Goal: Task Accomplishment & Management: Manage account settings

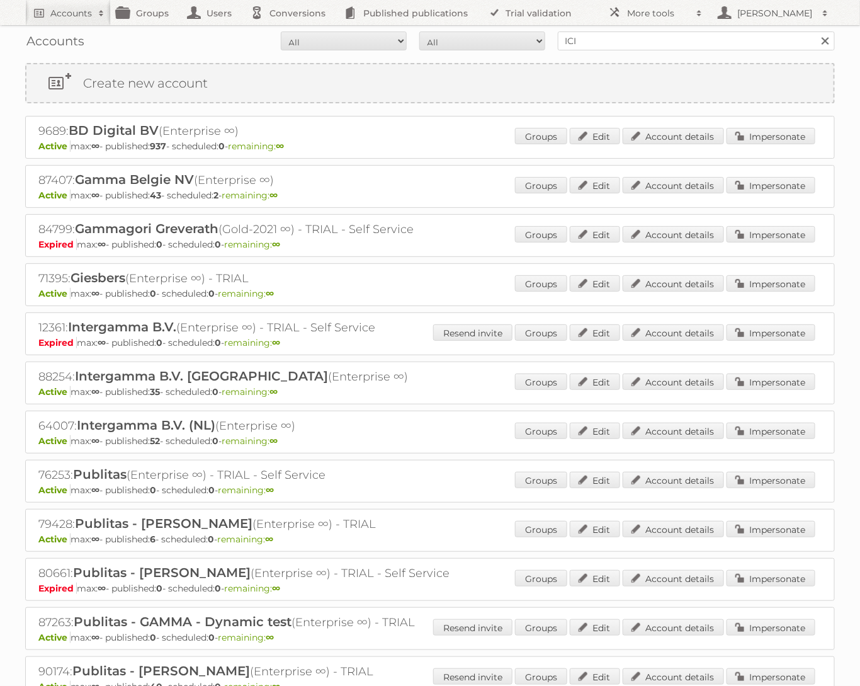
type input "ICI PARIS"
click at [815, 31] on input "Search" at bounding box center [824, 40] width 19 height 19
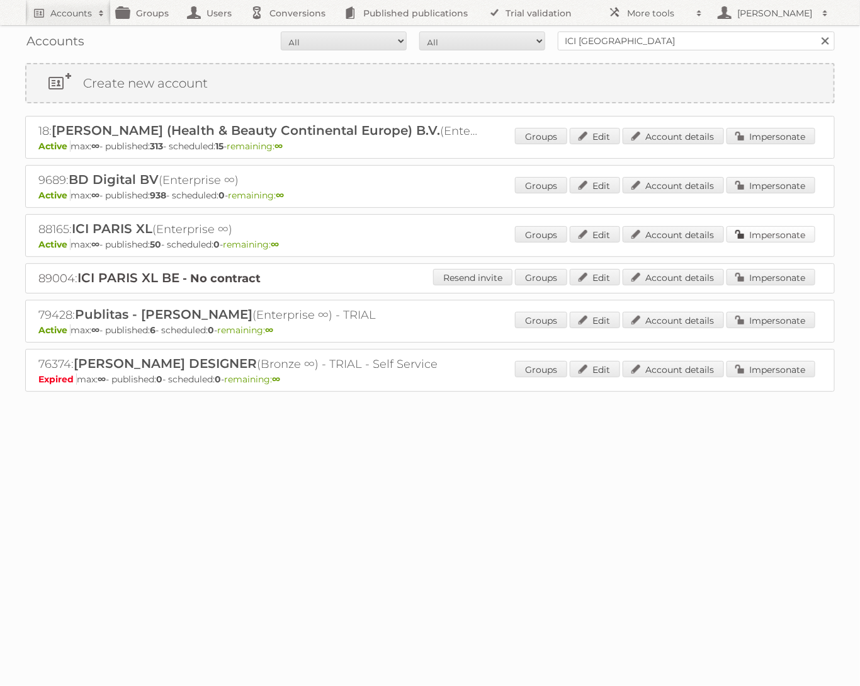
click at [743, 234] on link "Impersonate" at bounding box center [771, 234] width 89 height 16
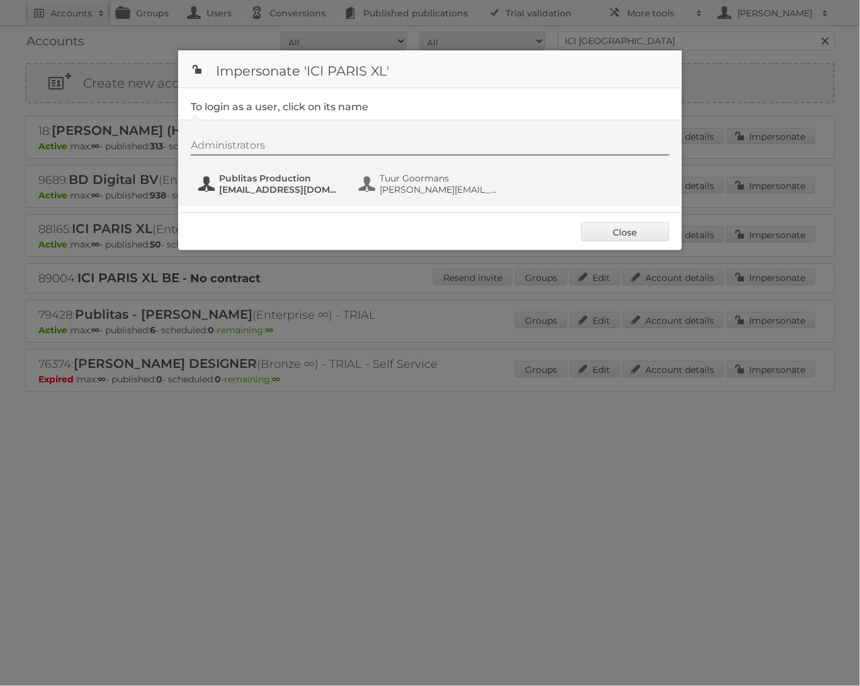
click at [292, 192] on span "fs+iciparisxl@publitas.com" at bounding box center [280, 189] width 122 height 11
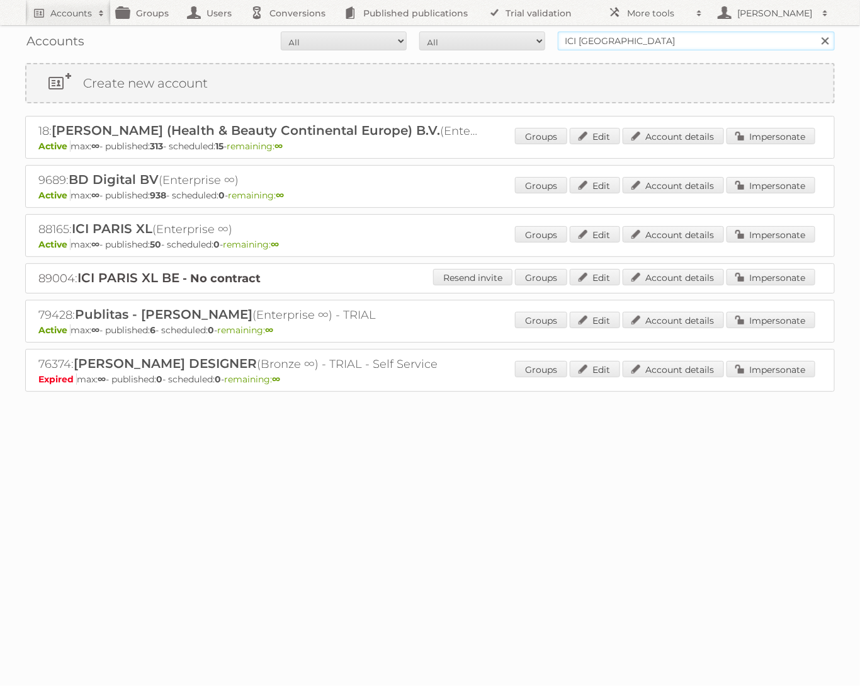
click at [601, 38] on input "ICI PARIS" at bounding box center [696, 40] width 277 height 19
type input "GAMMA"
click at [815, 31] on input "Search" at bounding box center [824, 40] width 19 height 19
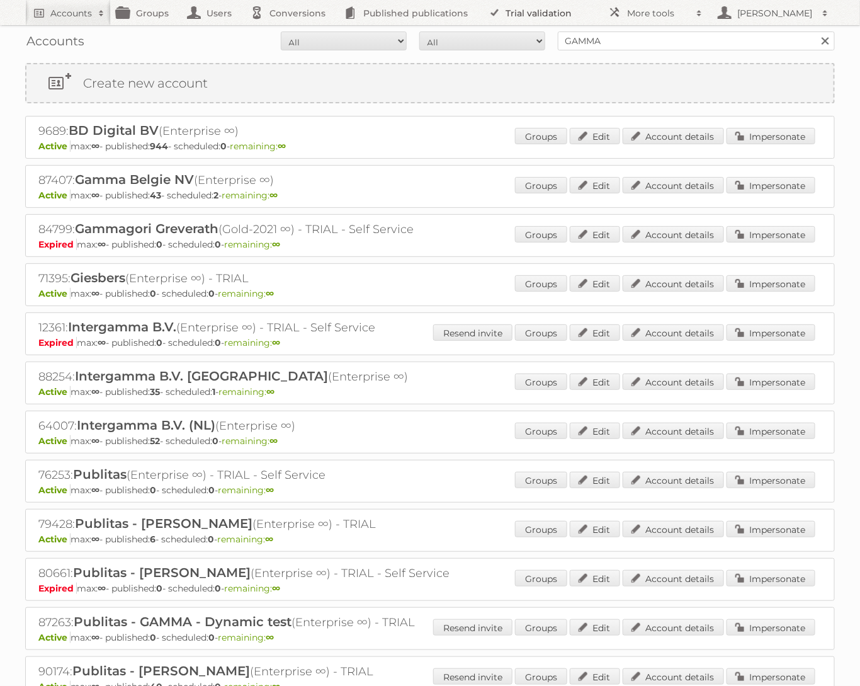
scroll to position [4, 0]
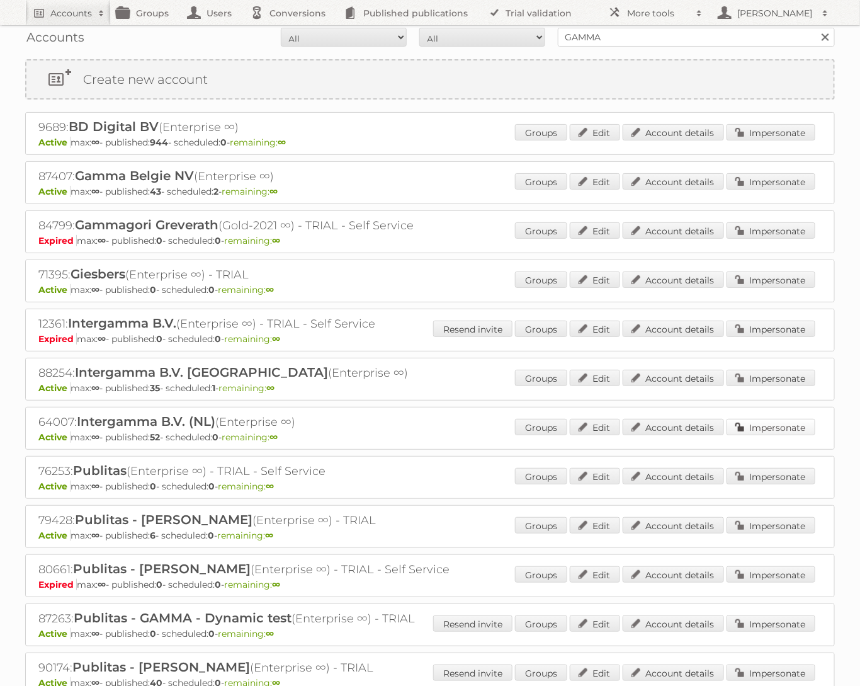
click at [798, 426] on link "Impersonate" at bounding box center [771, 427] width 89 height 16
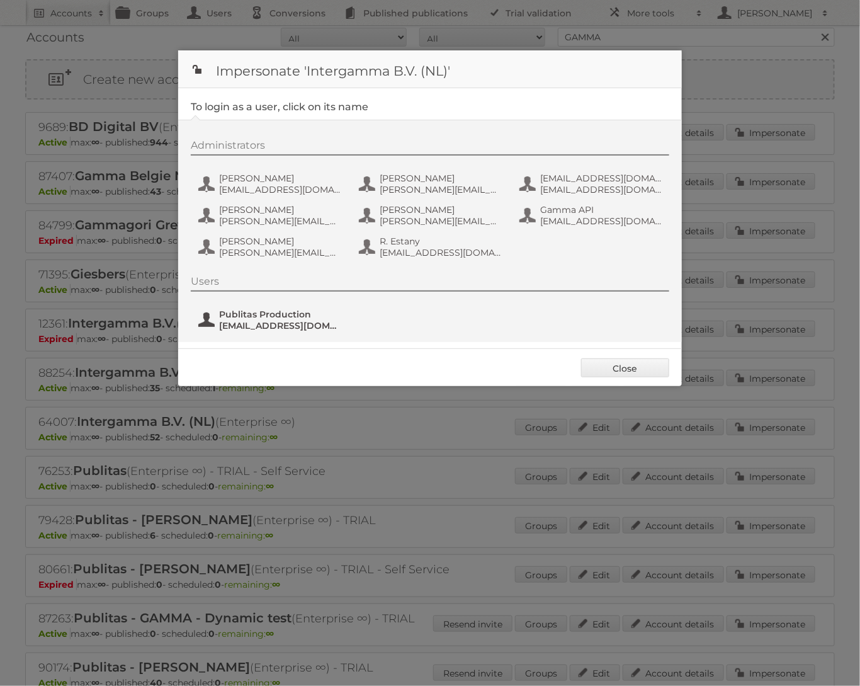
click at [298, 320] on span "[EMAIL_ADDRESS][DOMAIN_NAME]" at bounding box center [280, 325] width 122 height 11
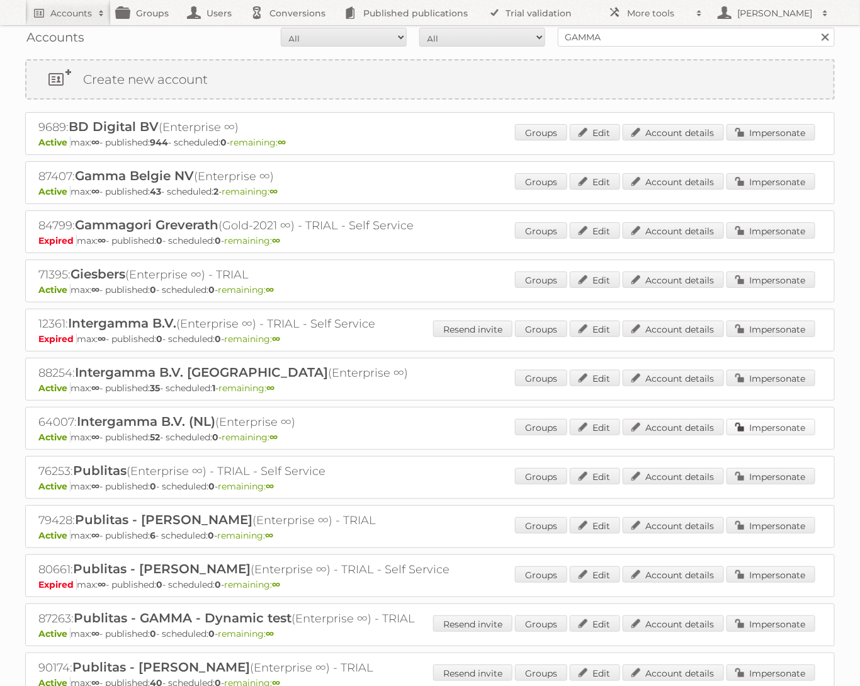
click at [736, 429] on link "Impersonate" at bounding box center [771, 427] width 89 height 16
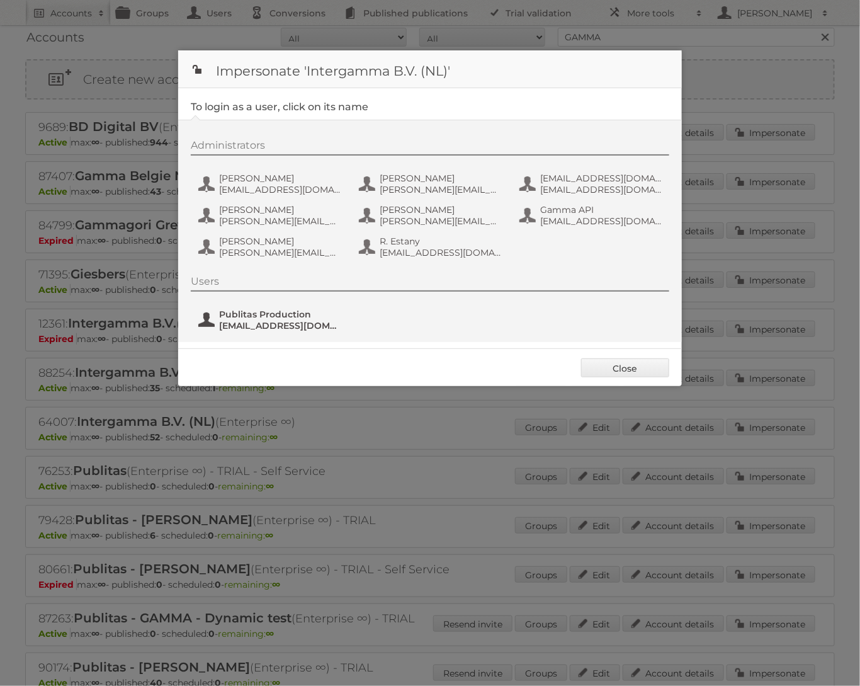
click at [280, 316] on span "Publitas Production" at bounding box center [280, 314] width 122 height 11
